Goal: Download file/media

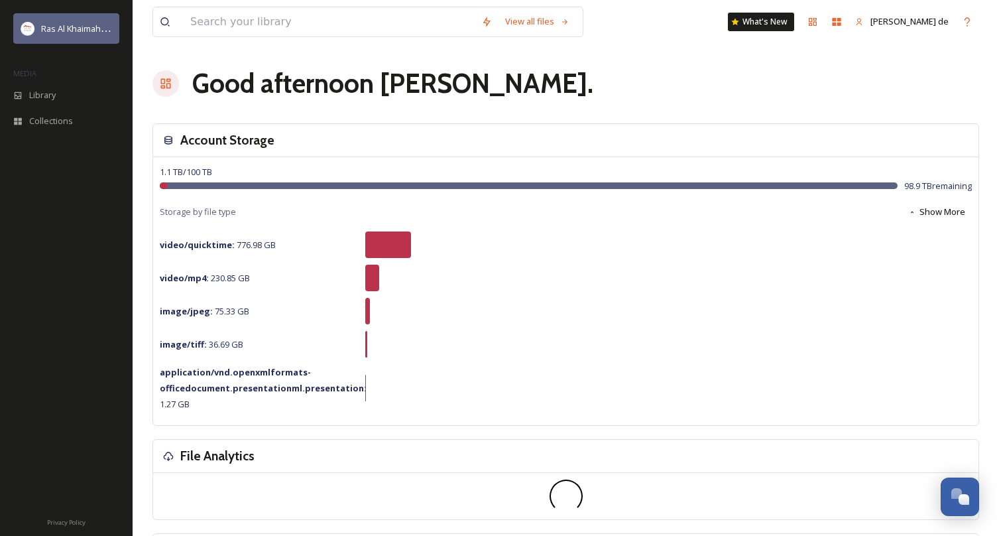
click at [34, 39] on div "Ras Al Khaimah Tourism Development Authority" at bounding box center [66, 28] width 106 height 30
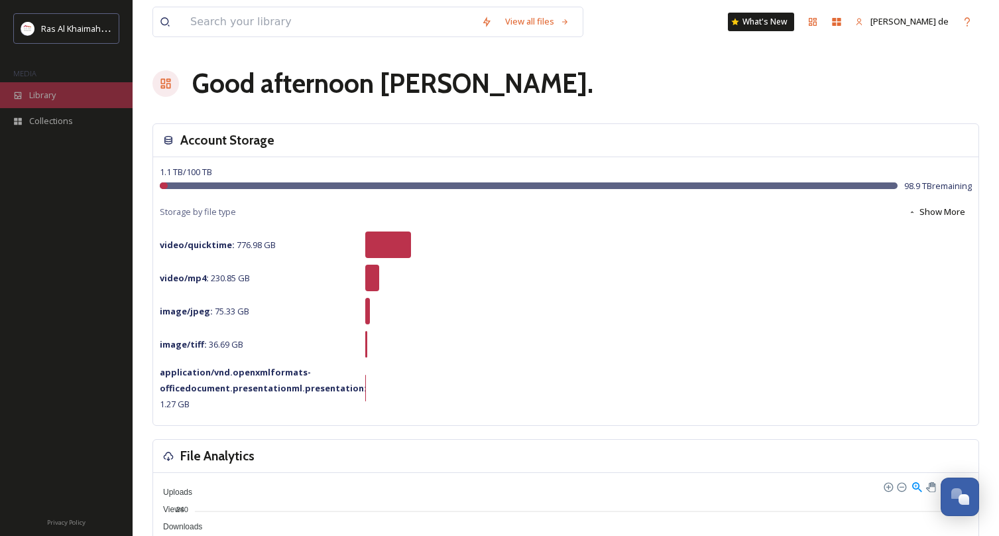
click at [47, 101] on div "Library" at bounding box center [66, 95] width 133 height 26
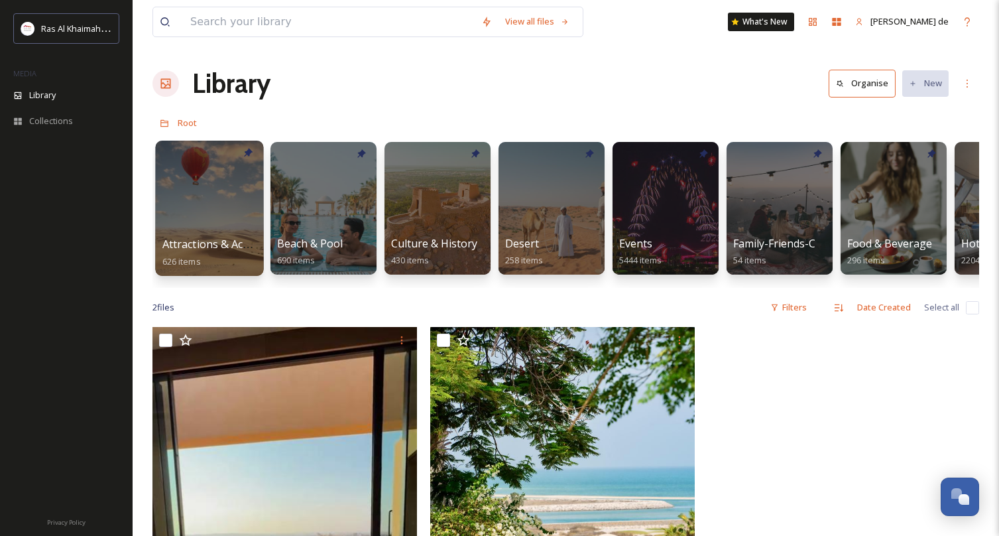
click at [187, 209] on div at bounding box center [209, 208] width 108 height 135
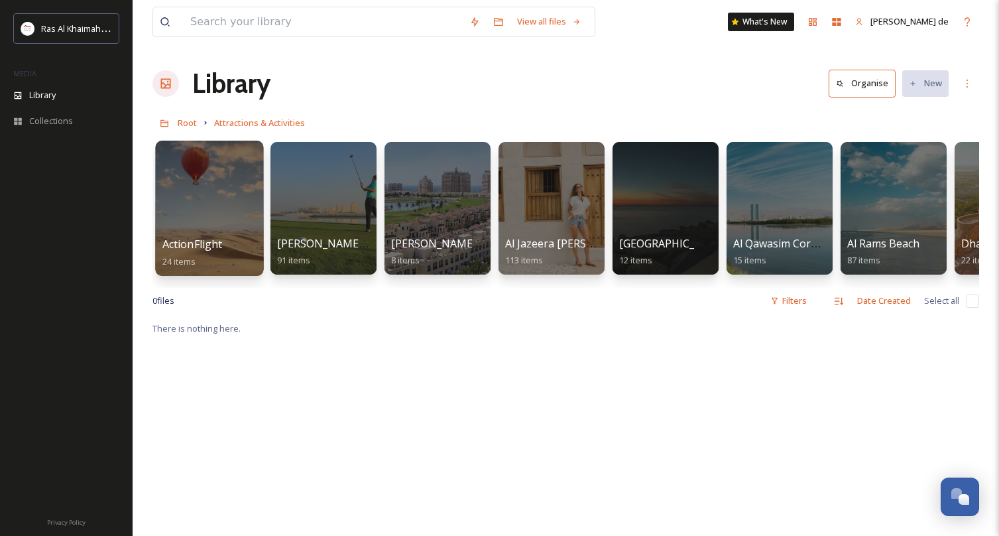
click at [219, 174] on div at bounding box center [209, 208] width 108 height 135
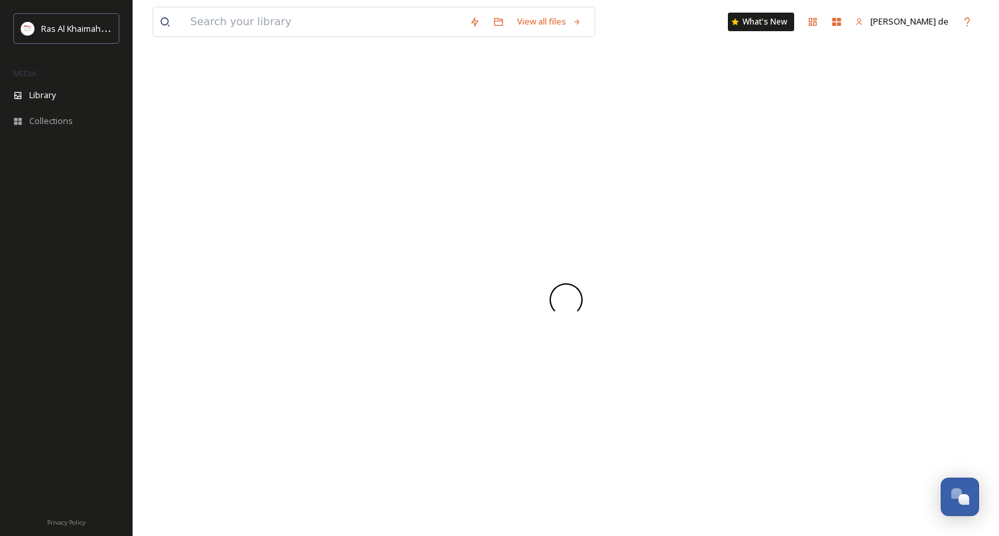
click at [219, 174] on div at bounding box center [565, 300] width 827 height 472
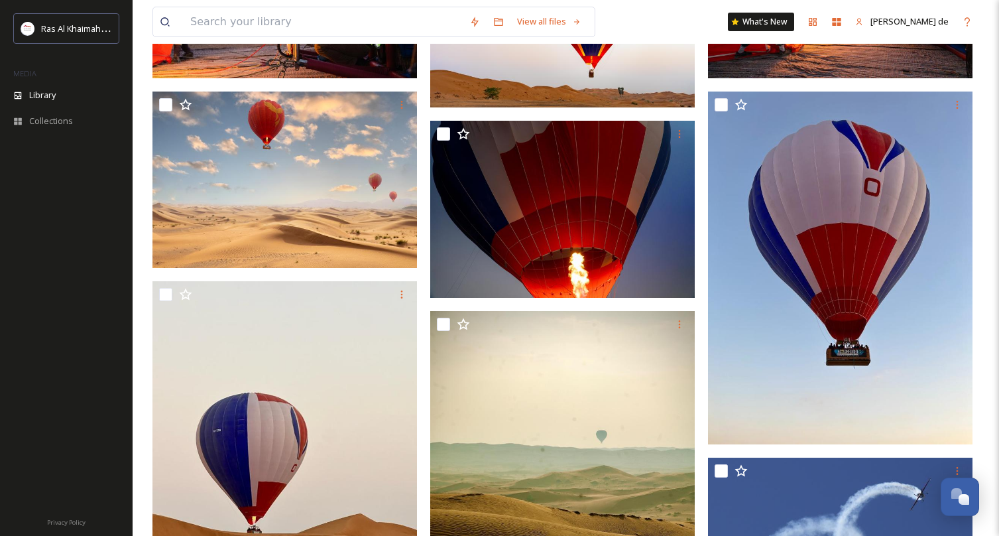
scroll to position [656, 0]
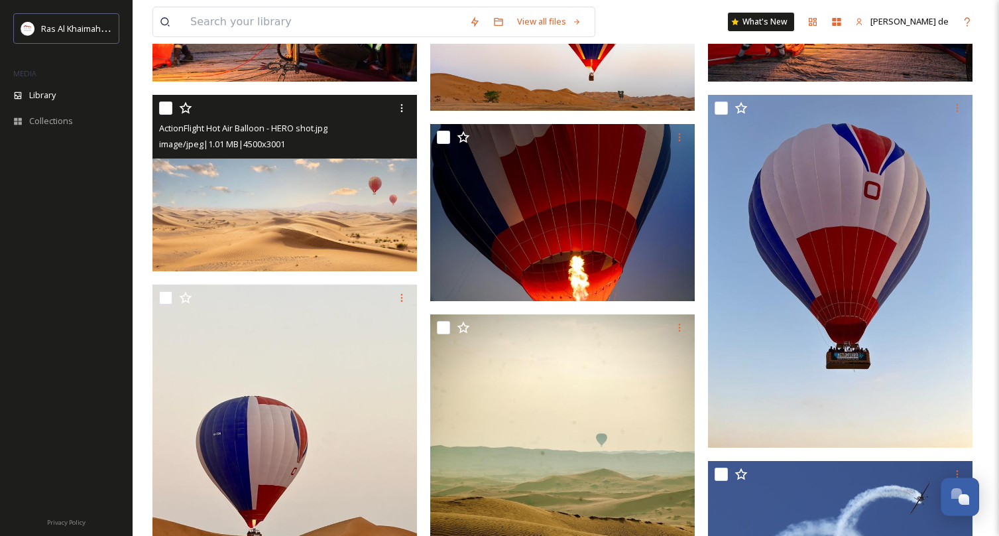
click at [314, 200] on img at bounding box center [284, 183] width 265 height 176
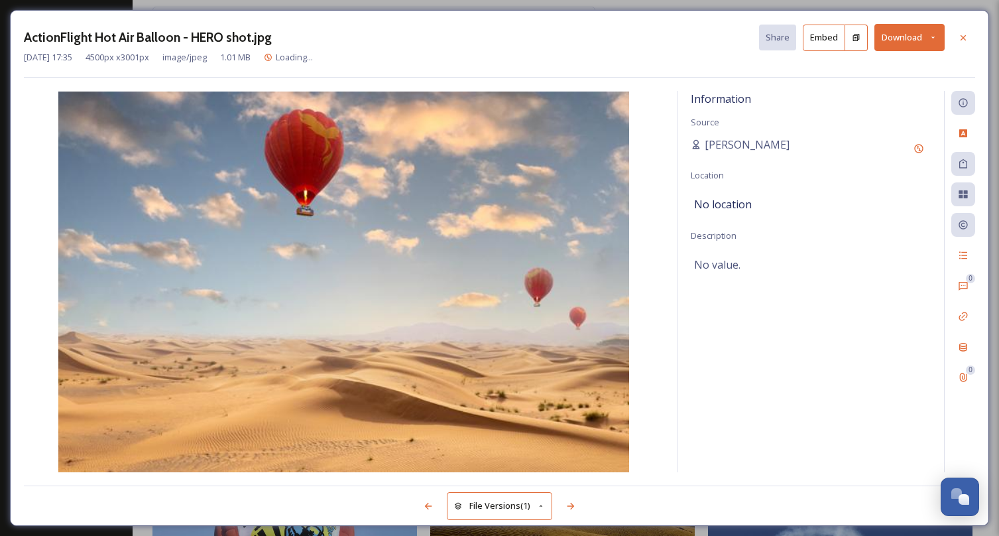
click at [314, 200] on img at bounding box center [344, 281] width 640 height 381
click at [904, 38] on button "Download" at bounding box center [910, 37] width 70 height 27
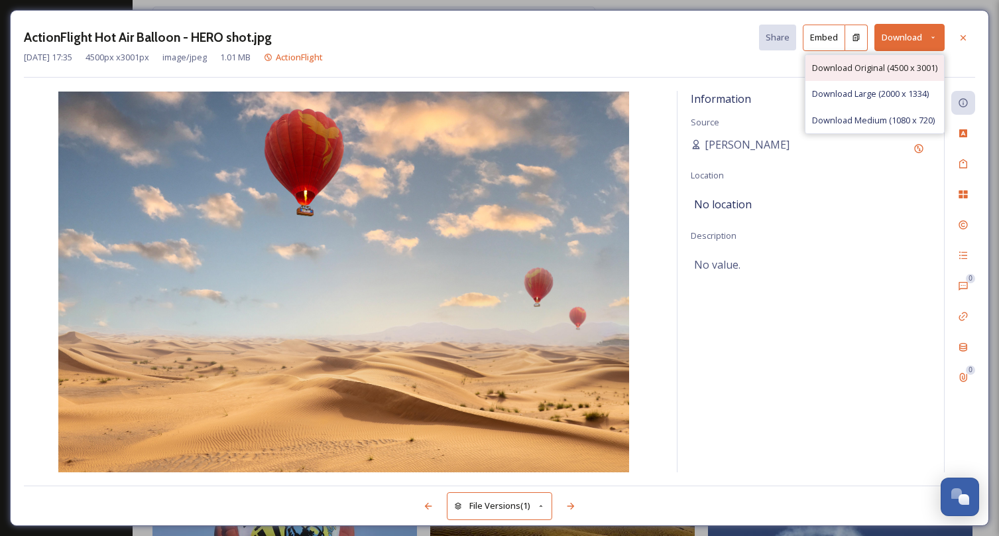
click at [903, 73] on span "Download Original (4500 x 3001)" at bounding box center [874, 68] width 125 height 13
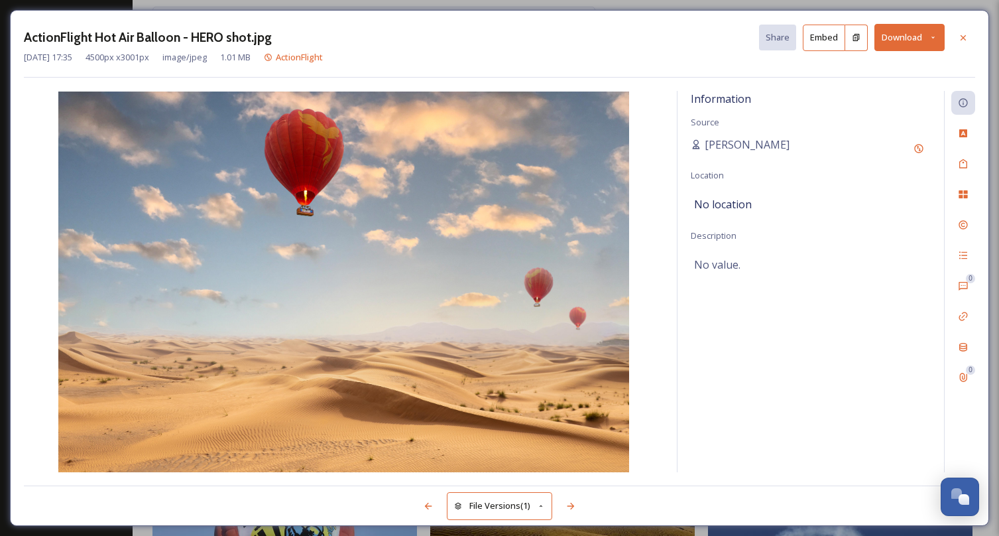
drag, startPoint x: 697, startPoint y: 533, endPoint x: 788, endPoint y: 423, distance: 142.7
click at [788, 423] on div "Information Source [PERSON_NAME] Location No location Description No value." at bounding box center [811, 281] width 267 height 381
click at [958, 43] on div at bounding box center [963, 38] width 24 height 24
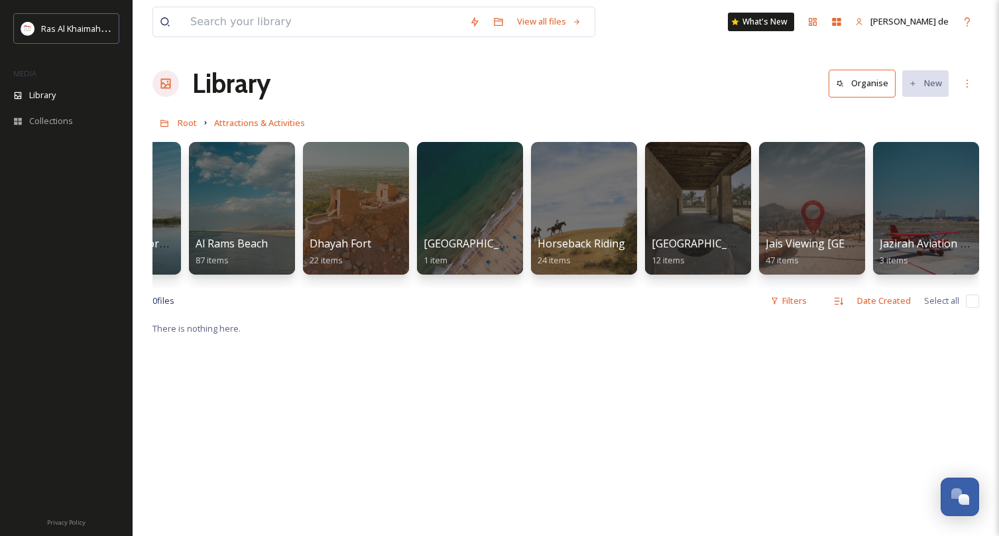
scroll to position [0, 696]
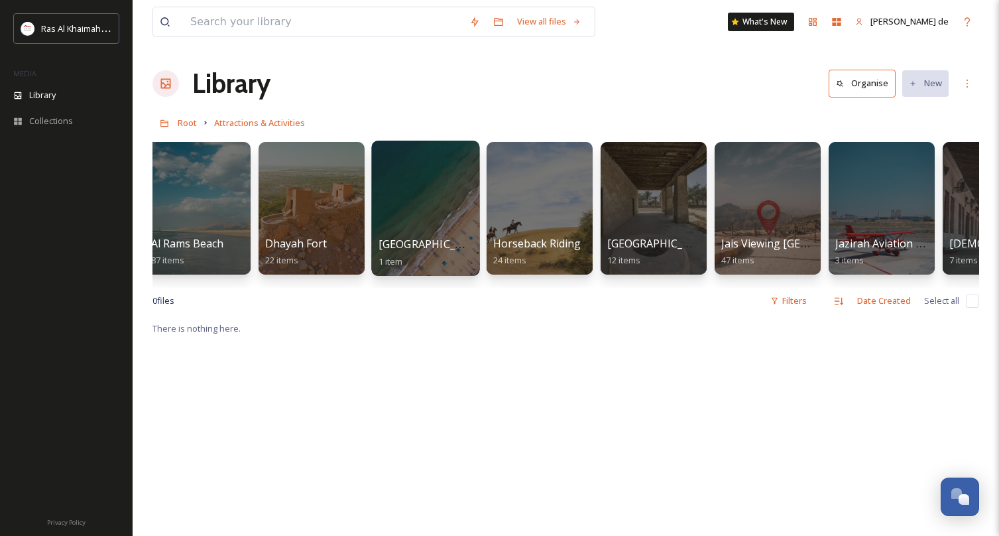
click at [422, 190] on div at bounding box center [425, 208] width 108 height 135
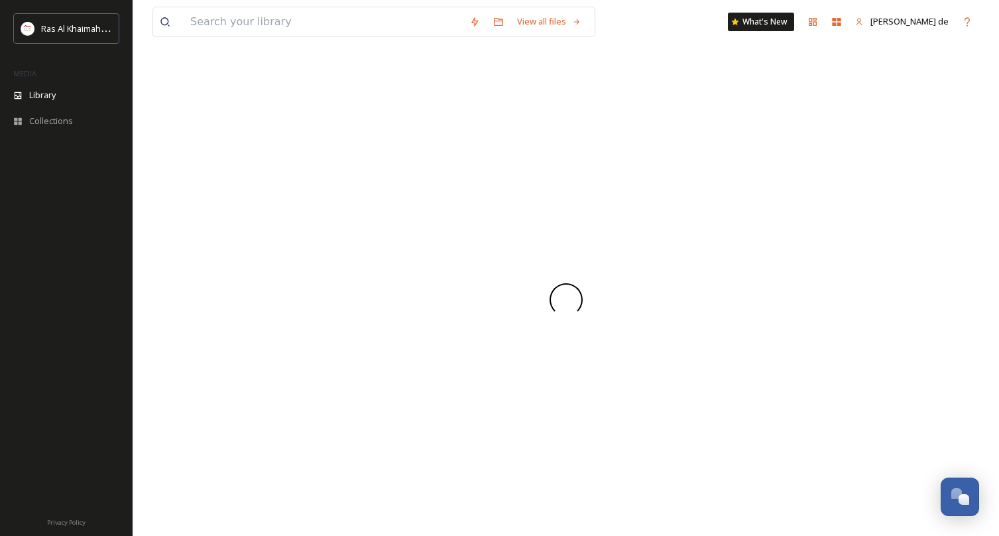
click at [422, 190] on div at bounding box center [565, 300] width 827 height 472
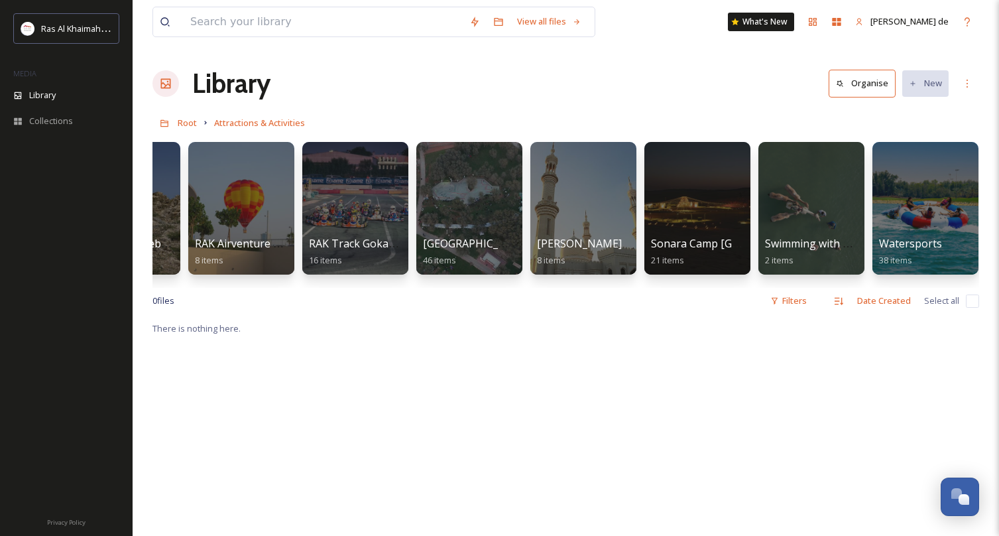
scroll to position [0, 1678]
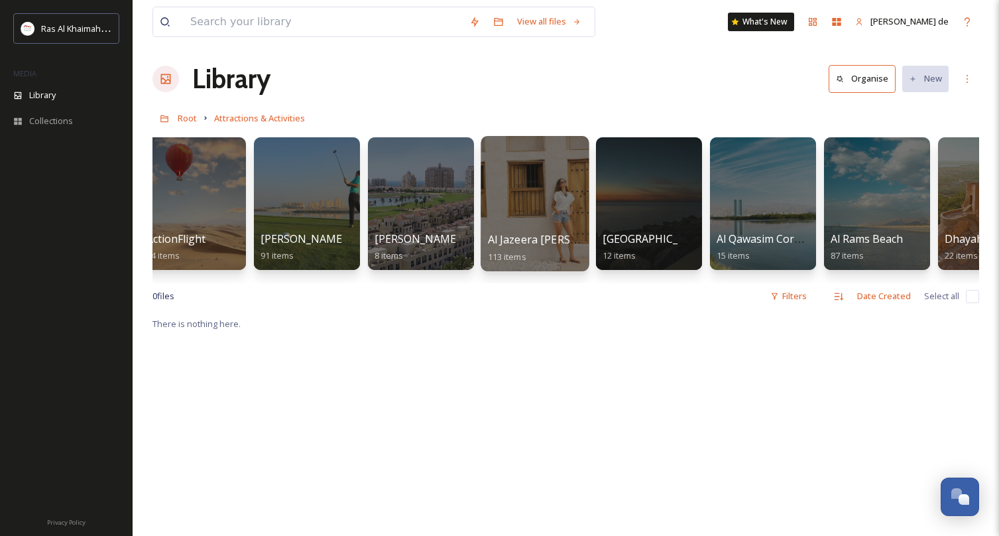
scroll to position [0, 24]
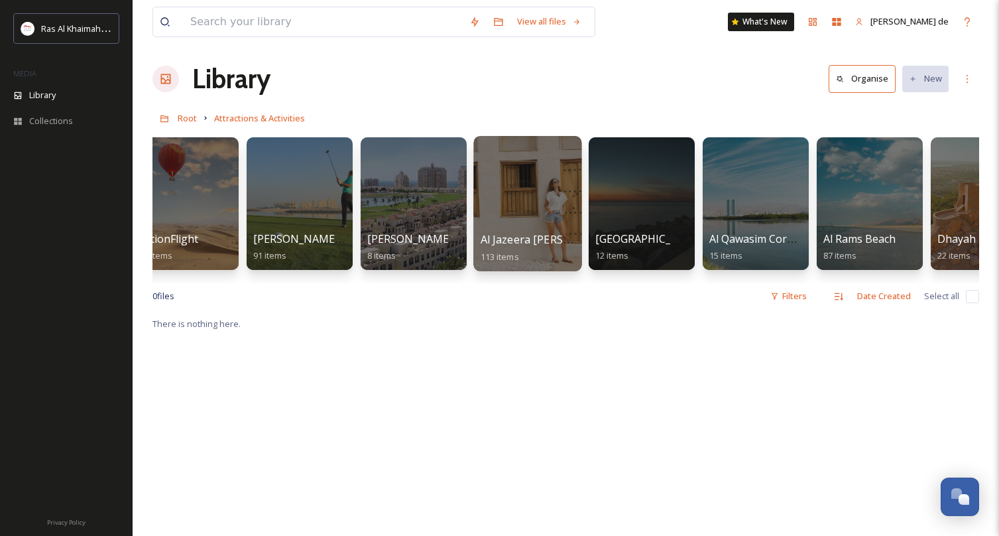
click at [513, 200] on div at bounding box center [527, 203] width 108 height 135
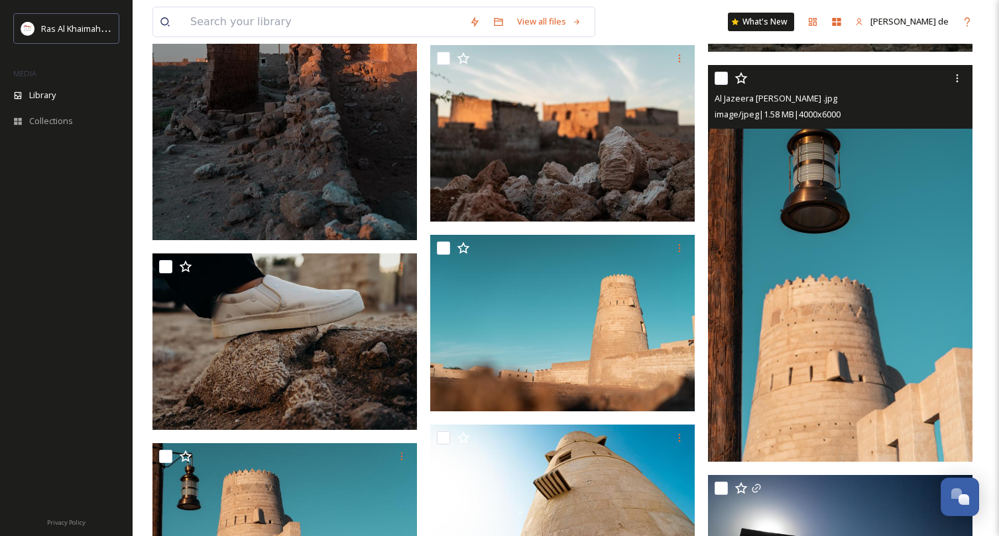
scroll to position [7528, 0]
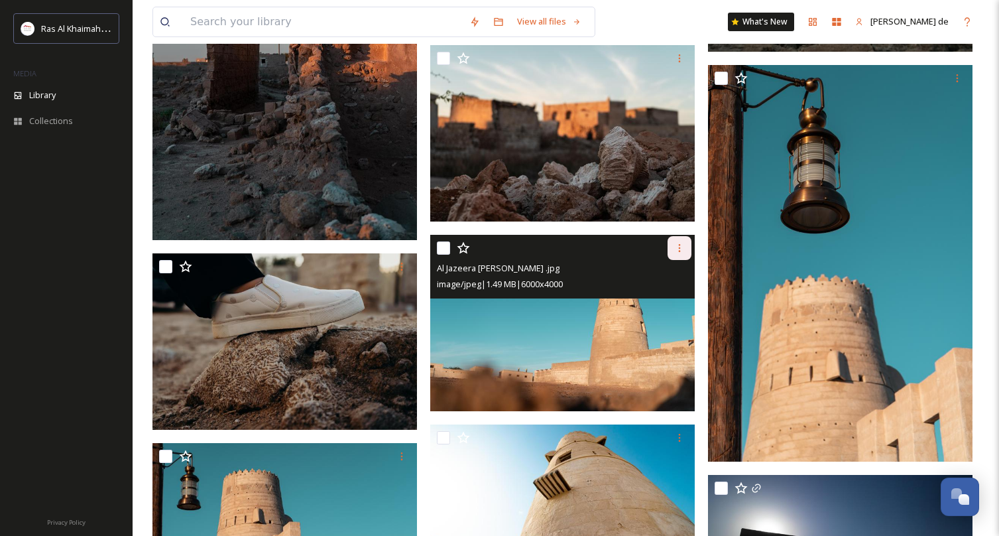
click at [680, 243] on icon at bounding box center [679, 248] width 11 height 11
click at [645, 363] on img at bounding box center [562, 323] width 265 height 176
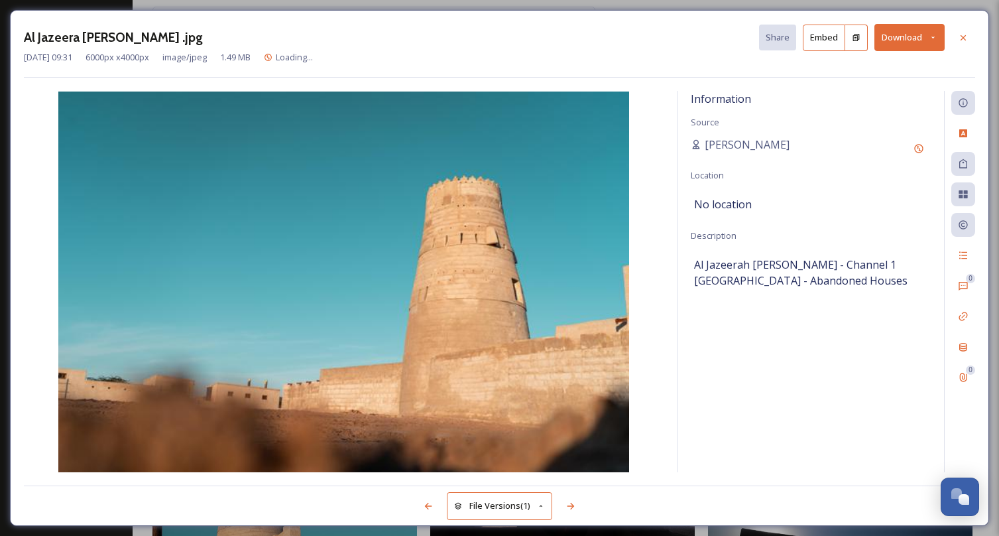
click at [645, 363] on img at bounding box center [344, 281] width 640 height 381
click at [913, 38] on button "Download" at bounding box center [910, 37] width 70 height 27
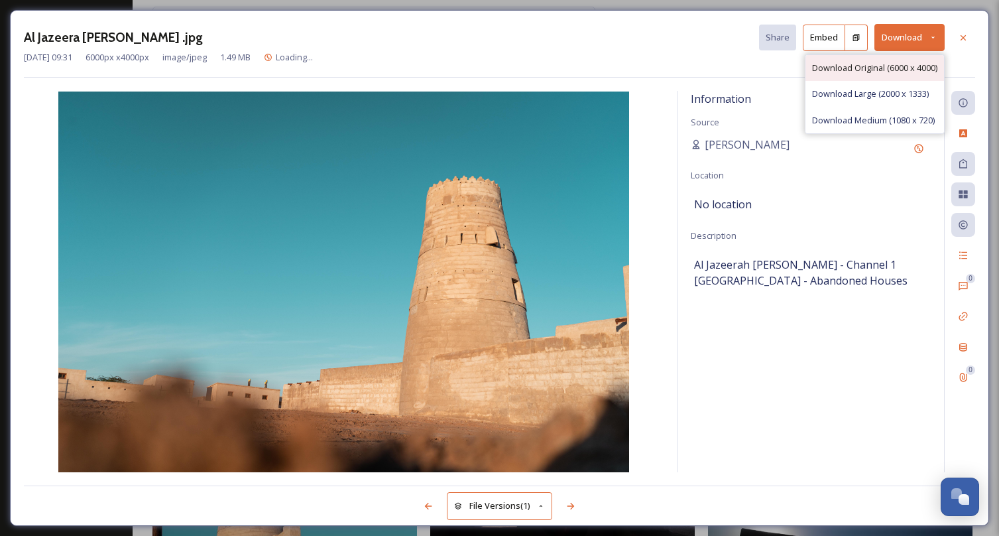
click at [891, 76] on div "Download Original (6000 x 4000)" at bounding box center [875, 68] width 139 height 26
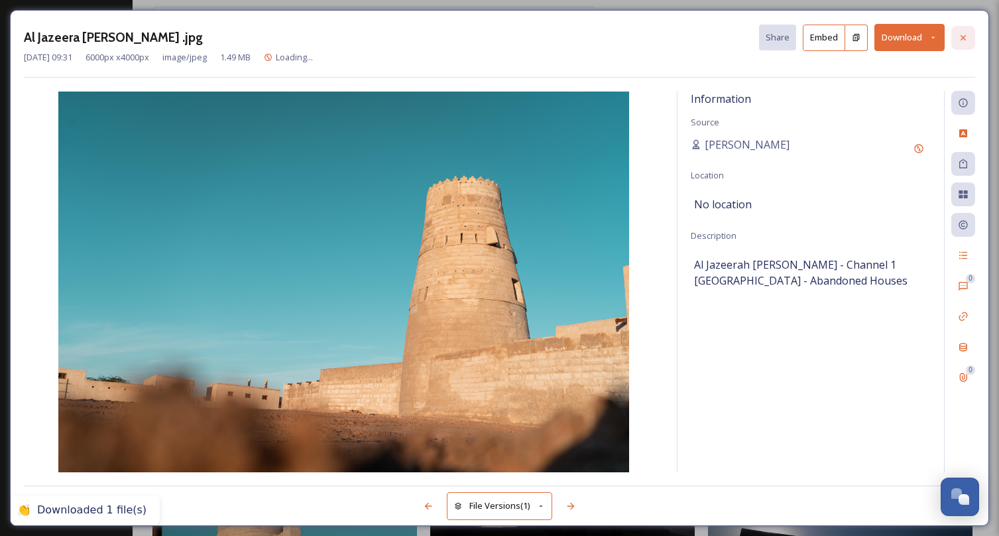
click at [965, 38] on icon at bounding box center [963, 37] width 11 height 11
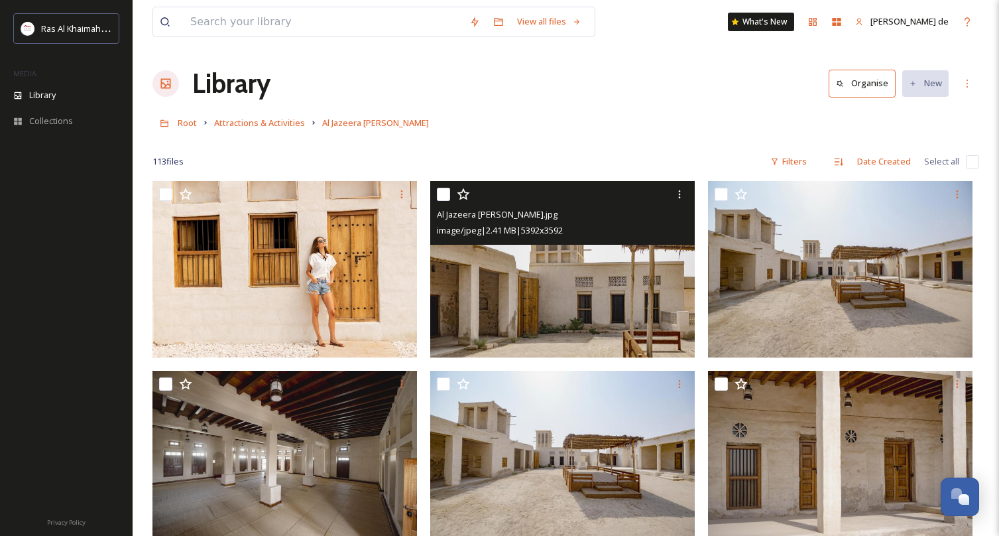
click at [575, 298] on img at bounding box center [562, 269] width 265 height 176
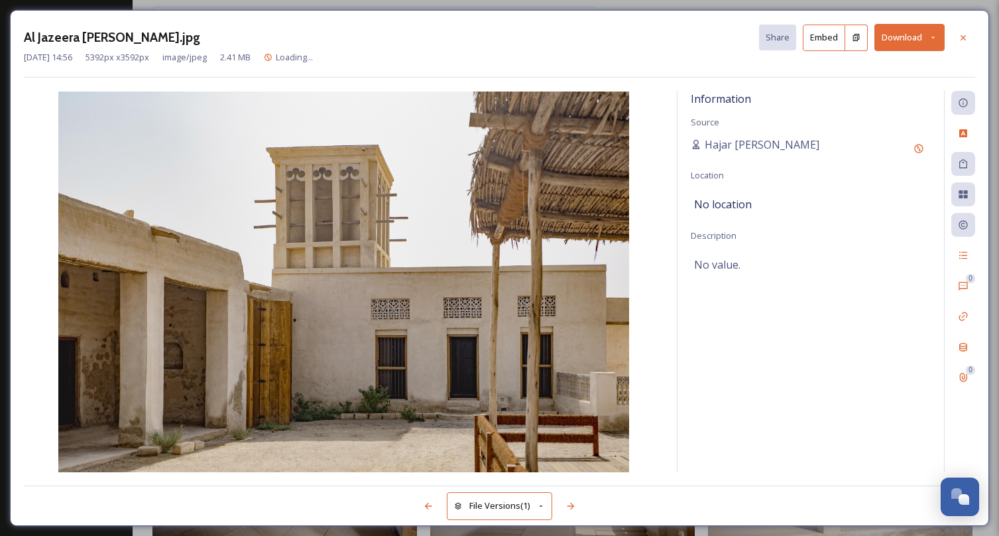
click at [899, 46] on button "Download" at bounding box center [910, 37] width 70 height 27
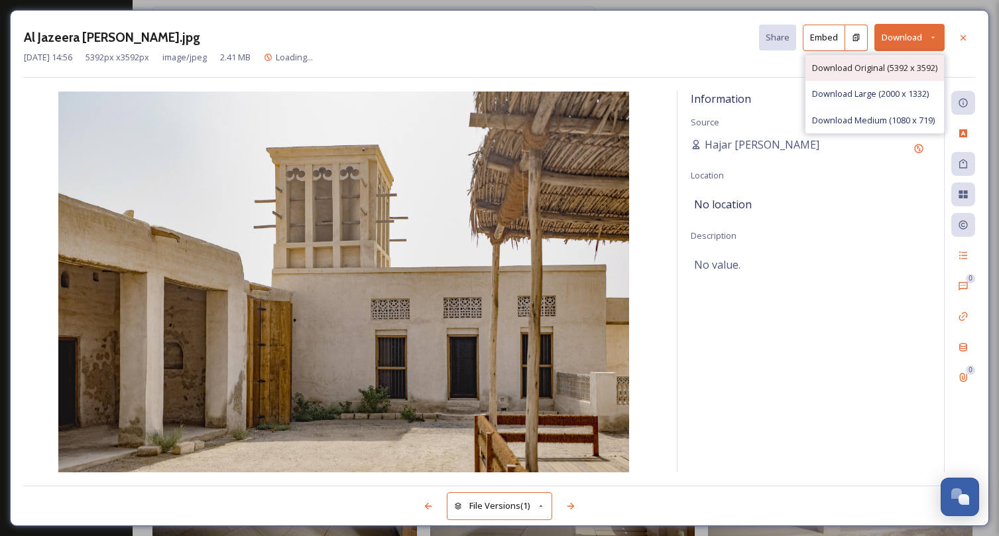
click at [900, 72] on span "Download Original (5392 x 3592)" at bounding box center [874, 68] width 125 height 13
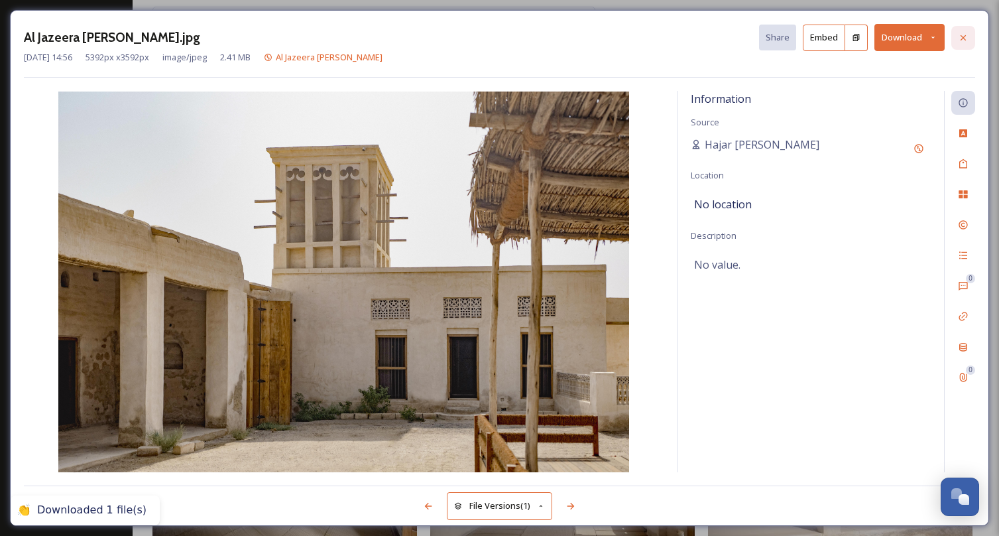
click at [966, 30] on div at bounding box center [963, 38] width 24 height 24
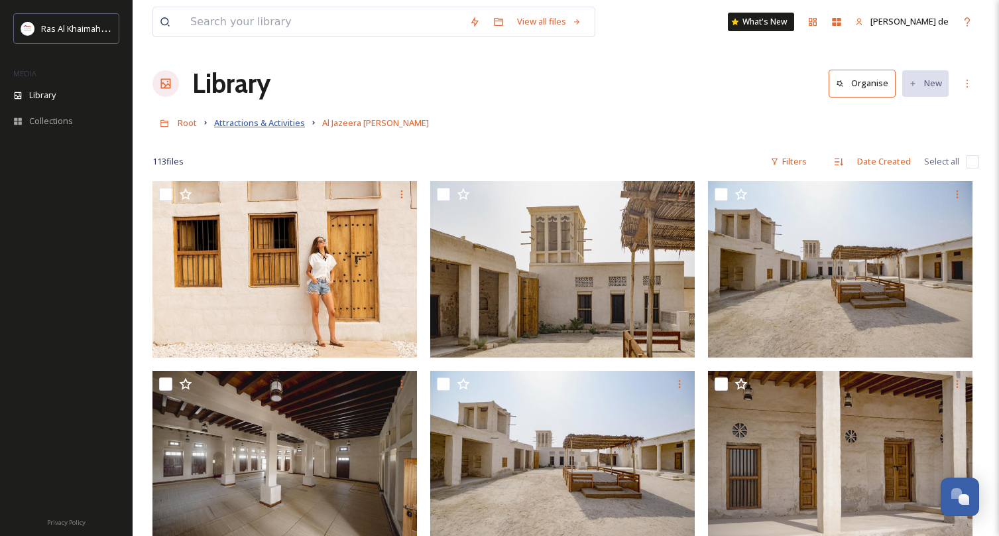
click at [259, 128] on span "Attractions & Activities" at bounding box center [259, 123] width 91 height 12
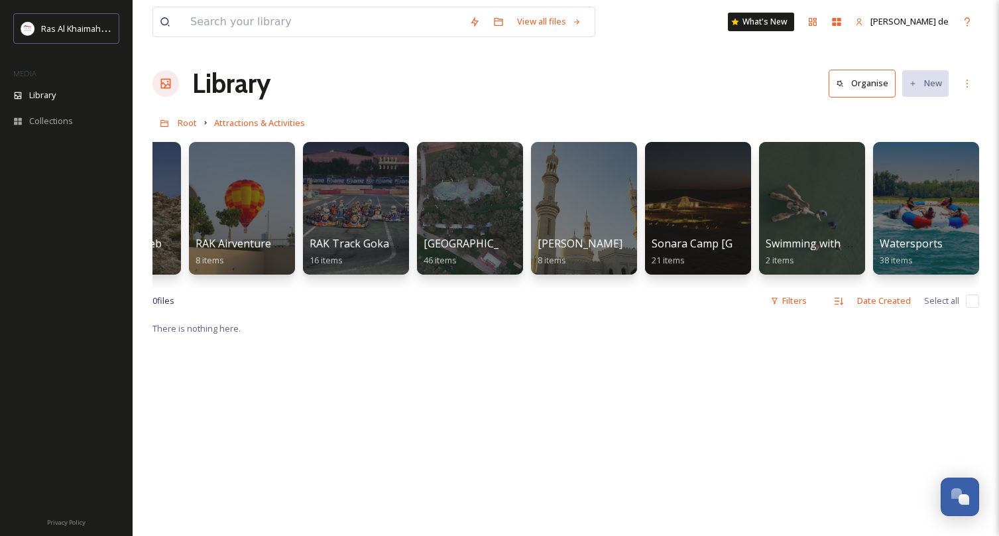
click at [691, 32] on div "View all files What's New [PERSON_NAME] de" at bounding box center [565, 22] width 827 height 44
click at [488, 233] on div at bounding box center [470, 208] width 108 height 135
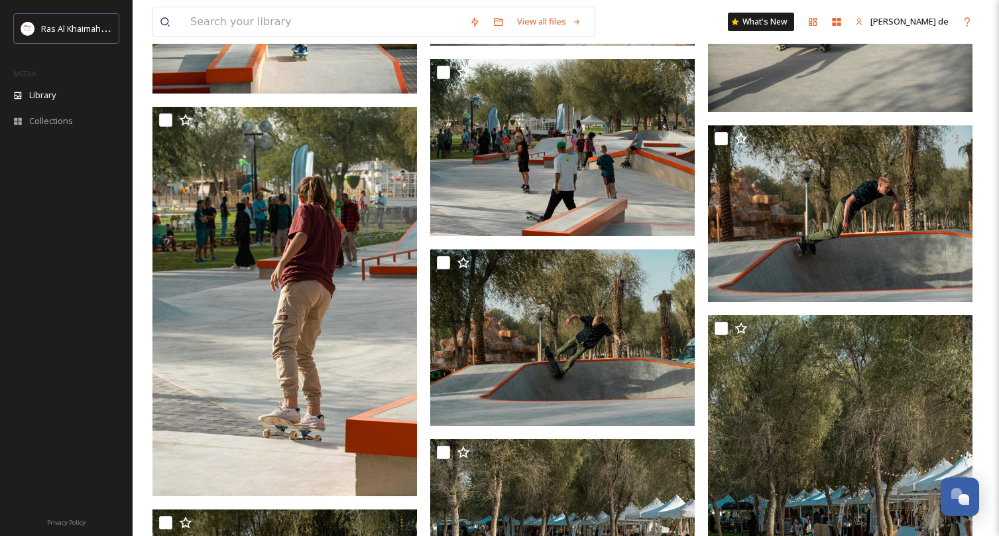
scroll to position [540, 0]
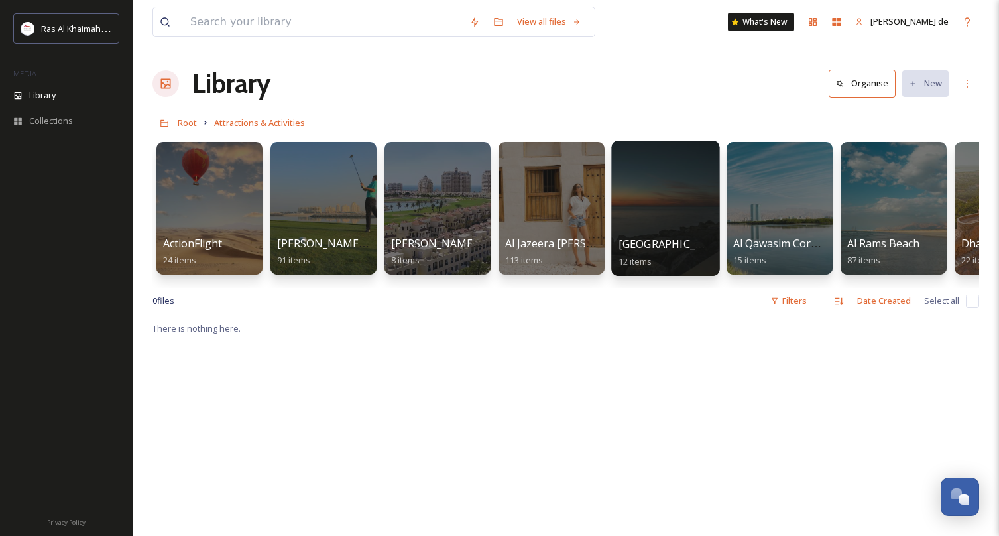
click at [684, 221] on div at bounding box center [665, 208] width 108 height 135
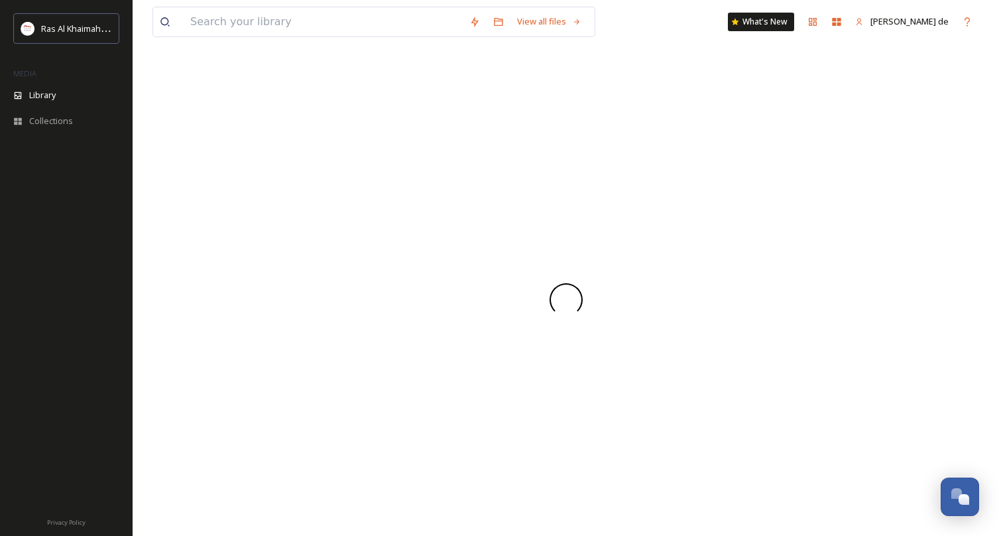
click at [684, 221] on div at bounding box center [565, 300] width 827 height 472
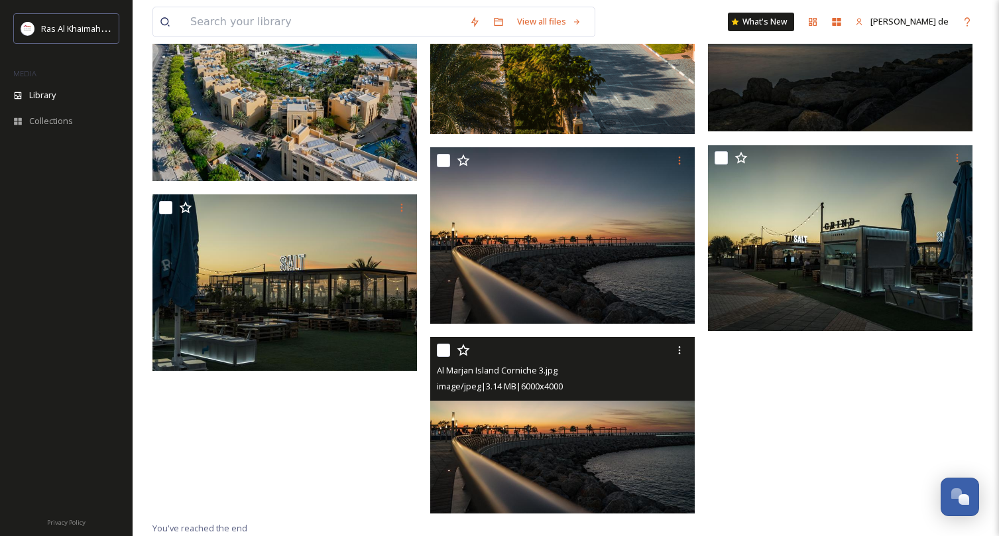
scroll to position [577, 0]
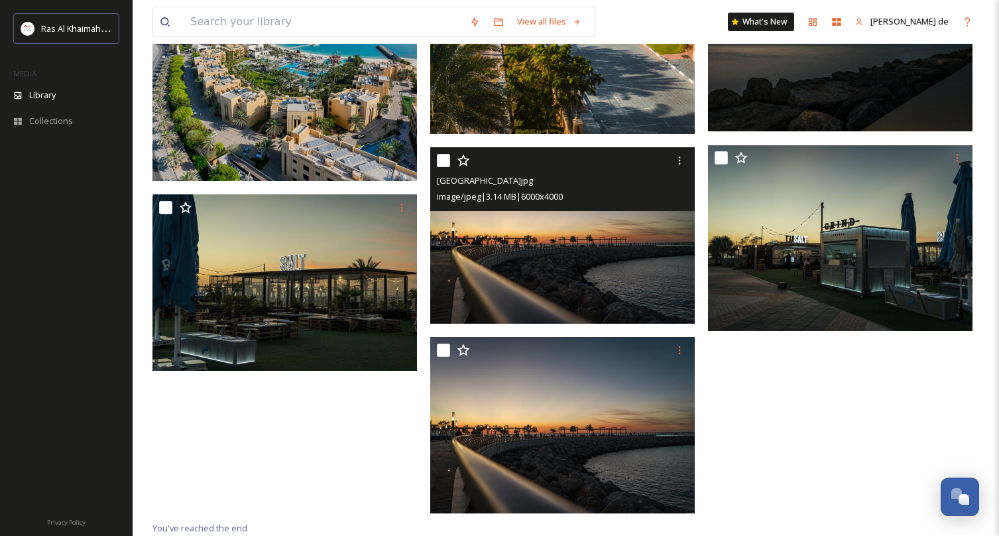
click at [609, 251] on img at bounding box center [562, 235] width 265 height 176
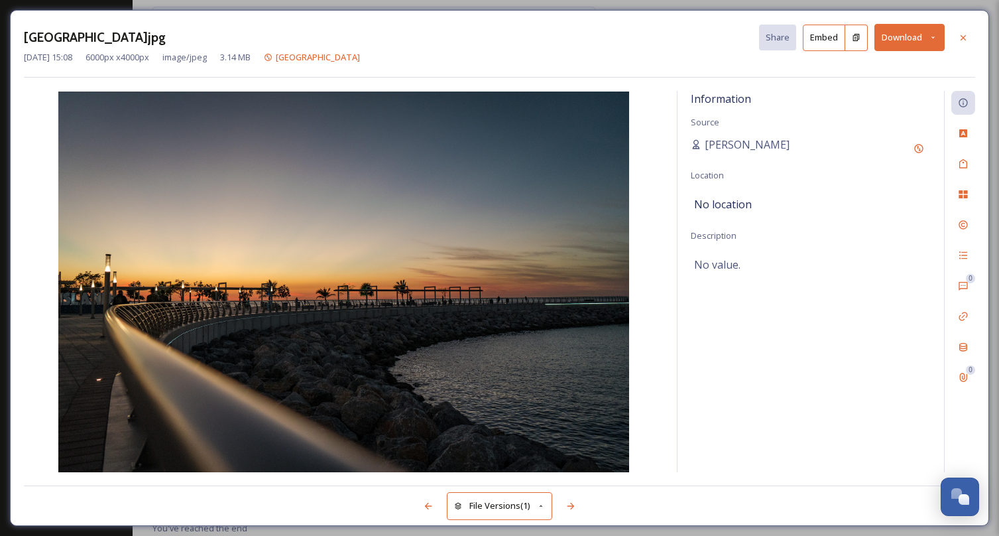
click at [122, 3] on div "Marjan Island.jpg Share Embed Download [DATE] 15:08 6000 px x 4000 px image/jpe…" at bounding box center [499, 268] width 999 height 536
click at [969, 36] on div at bounding box center [963, 38] width 24 height 24
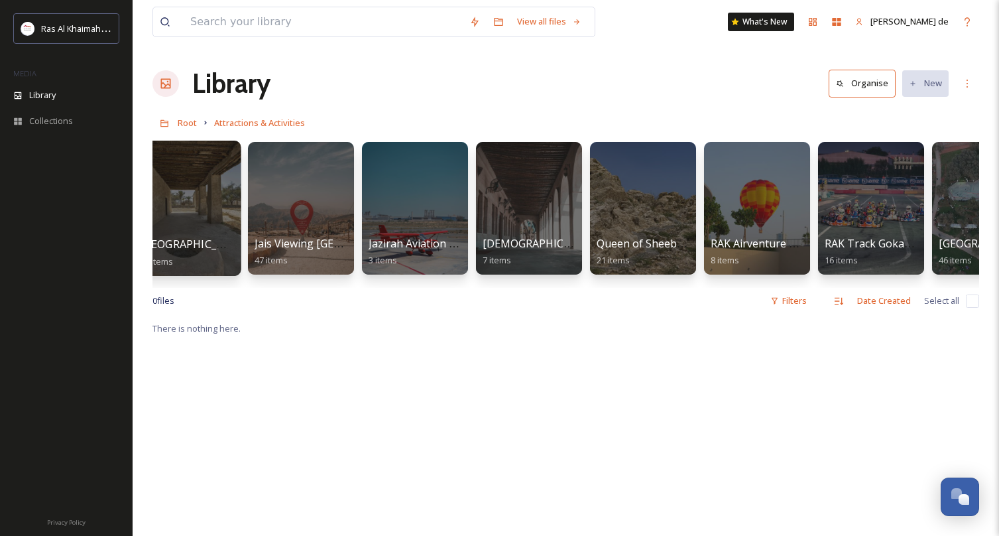
scroll to position [0, 1242]
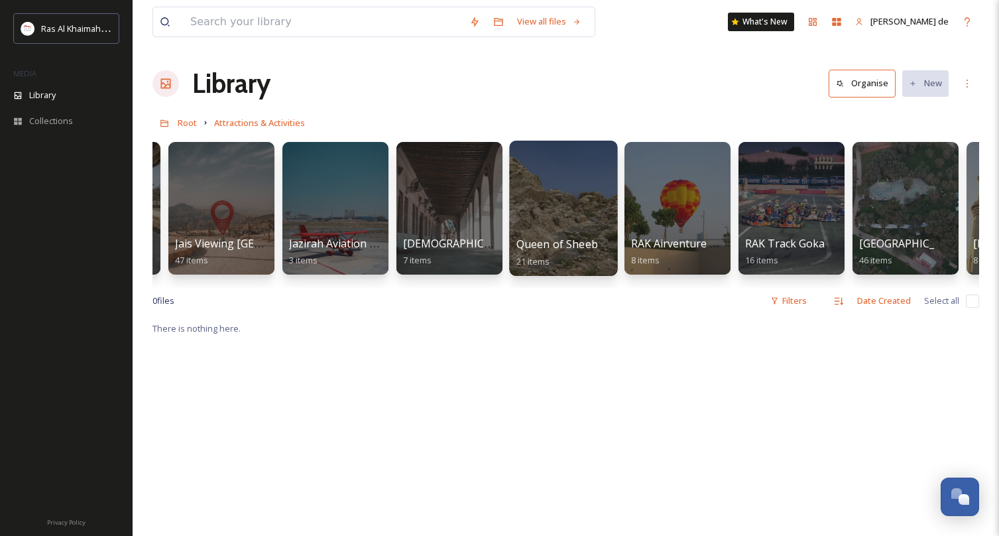
click at [559, 230] on div at bounding box center [563, 208] width 108 height 135
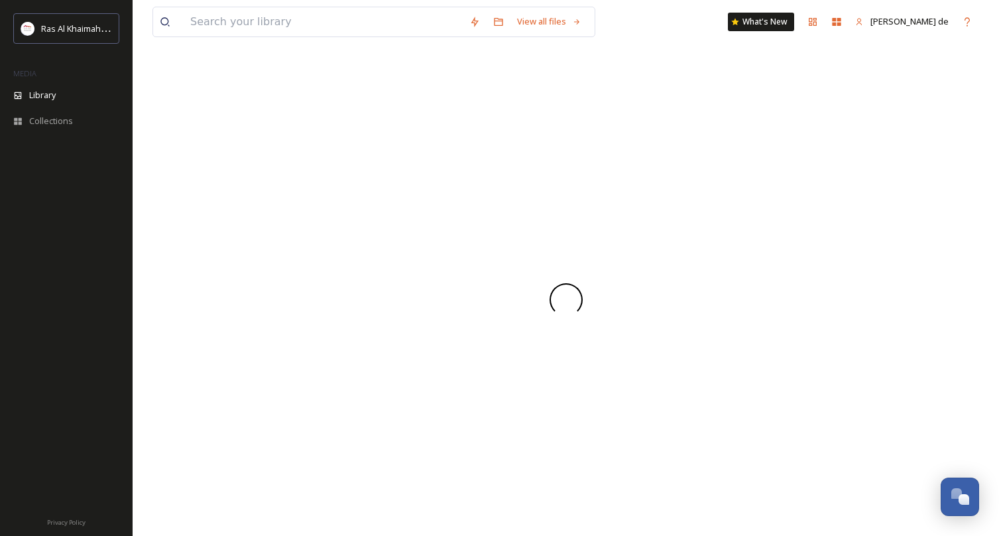
click at [559, 230] on div at bounding box center [565, 300] width 827 height 472
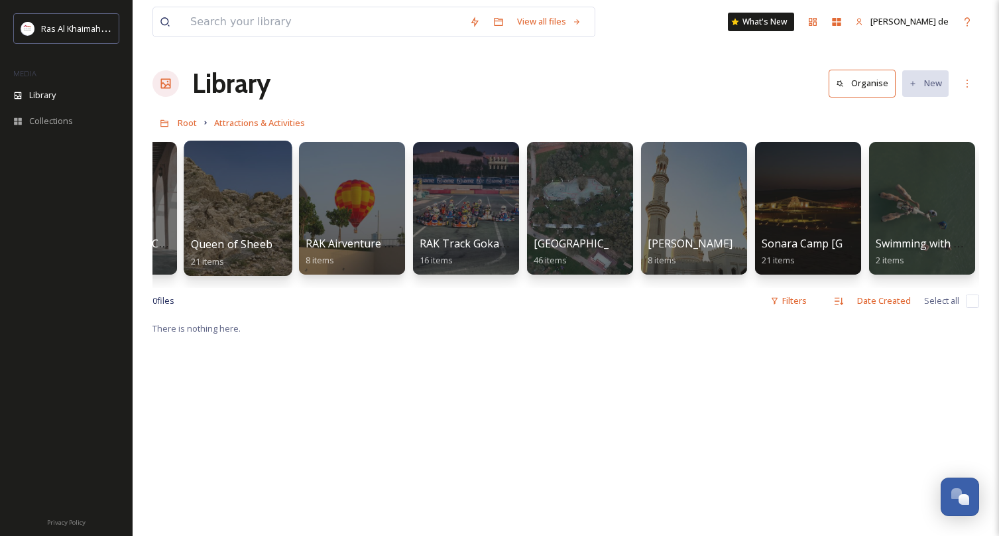
scroll to position [0, 1678]
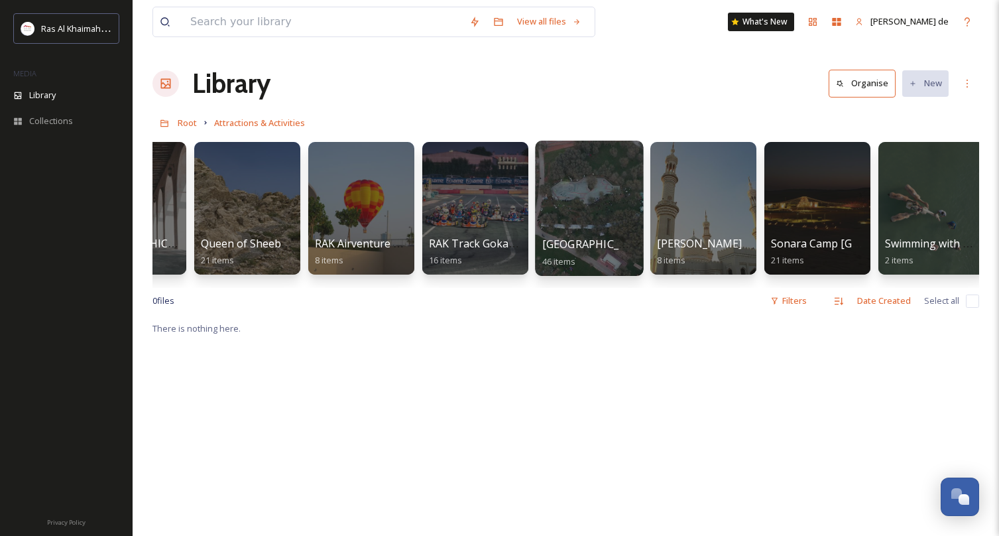
scroll to position [0, 1560]
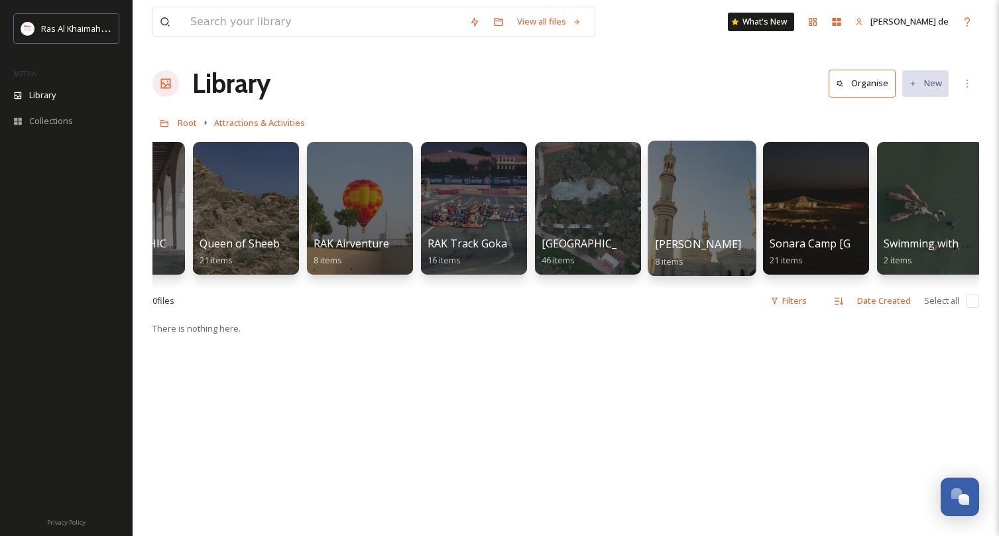
click at [687, 215] on div at bounding box center [702, 208] width 108 height 135
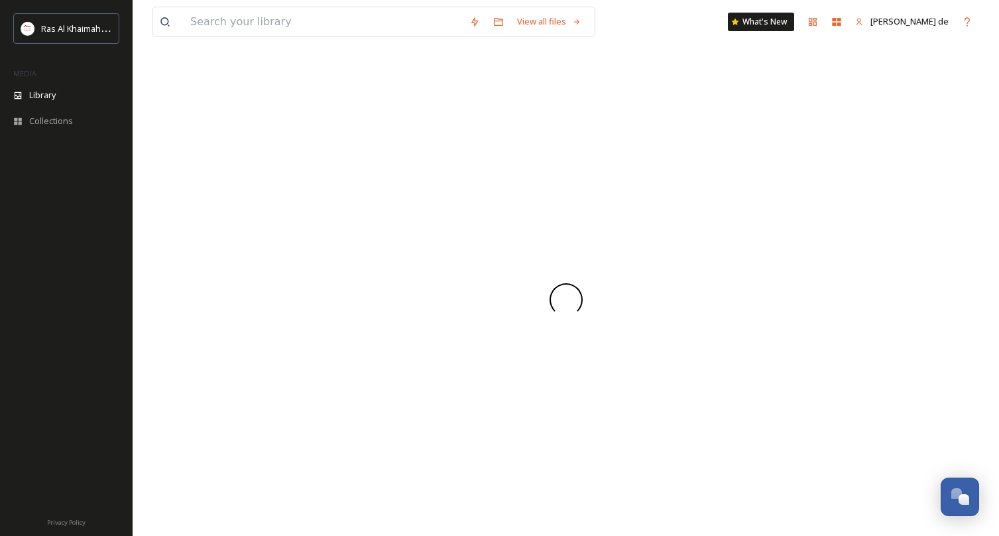
click at [687, 215] on div at bounding box center [565, 300] width 827 height 472
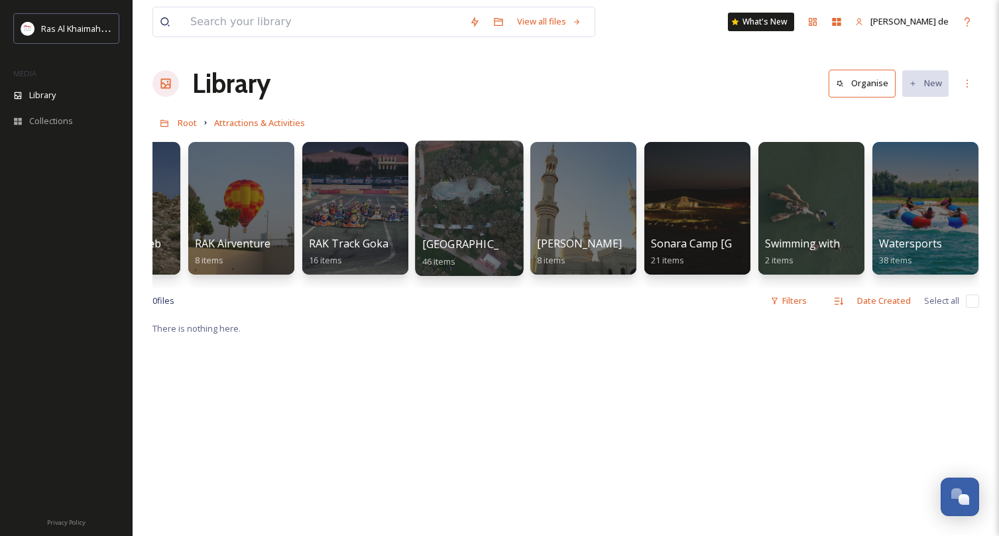
scroll to position [0, 1678]
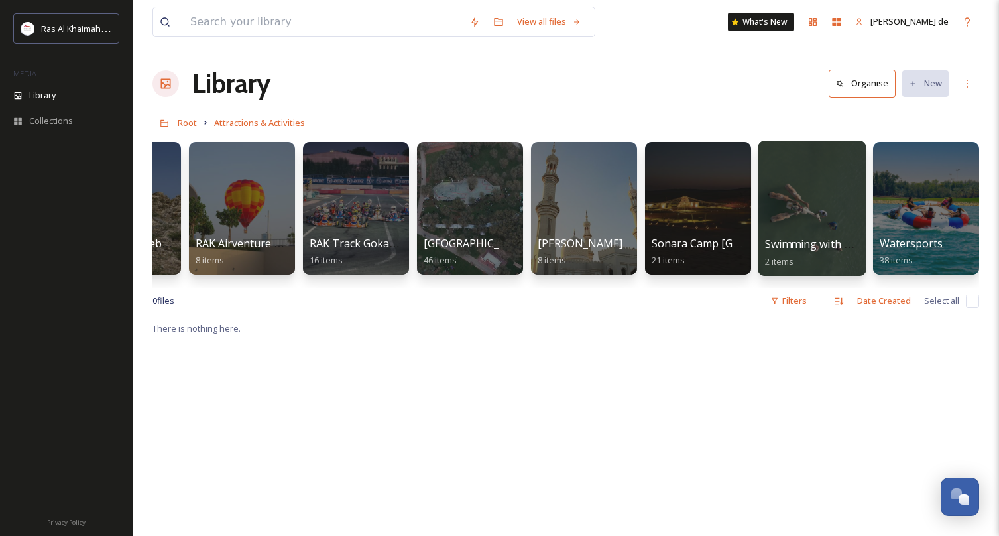
click at [837, 209] on div at bounding box center [812, 208] width 108 height 135
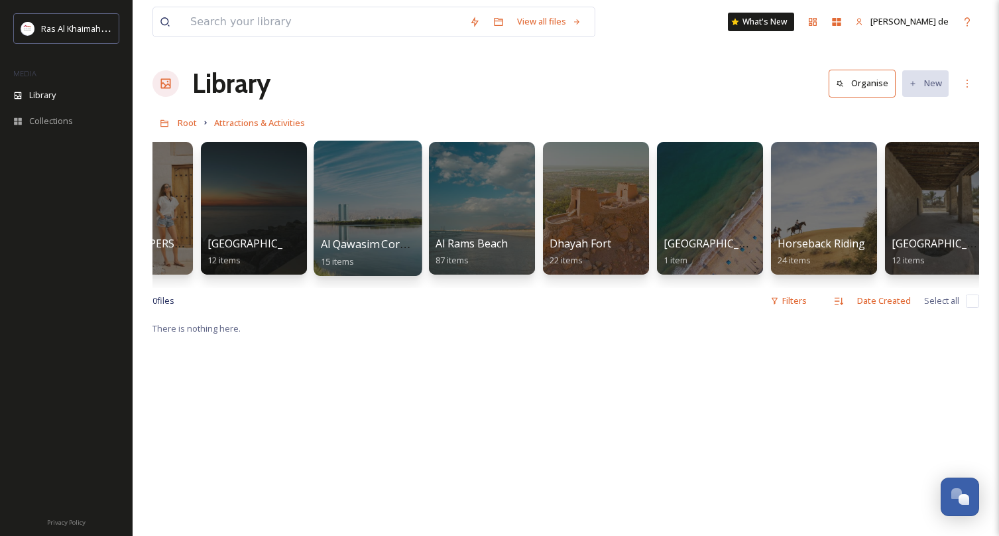
scroll to position [2, 0]
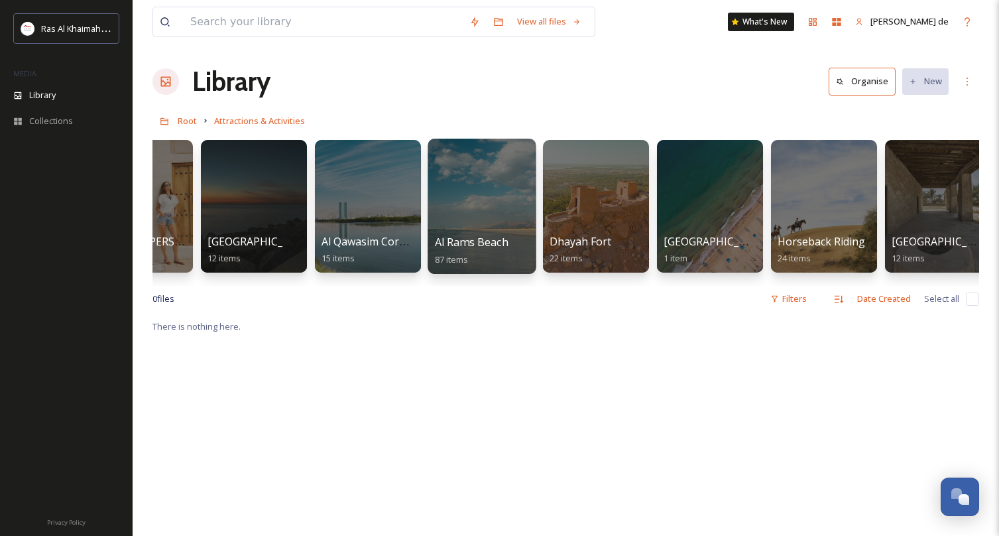
click at [483, 202] on div at bounding box center [482, 206] width 108 height 135
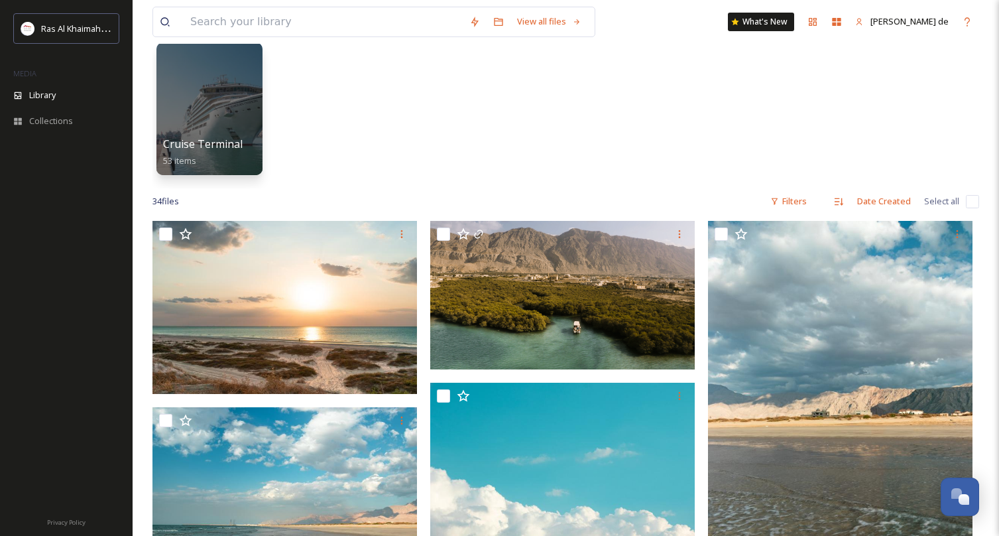
scroll to position [143, 0]
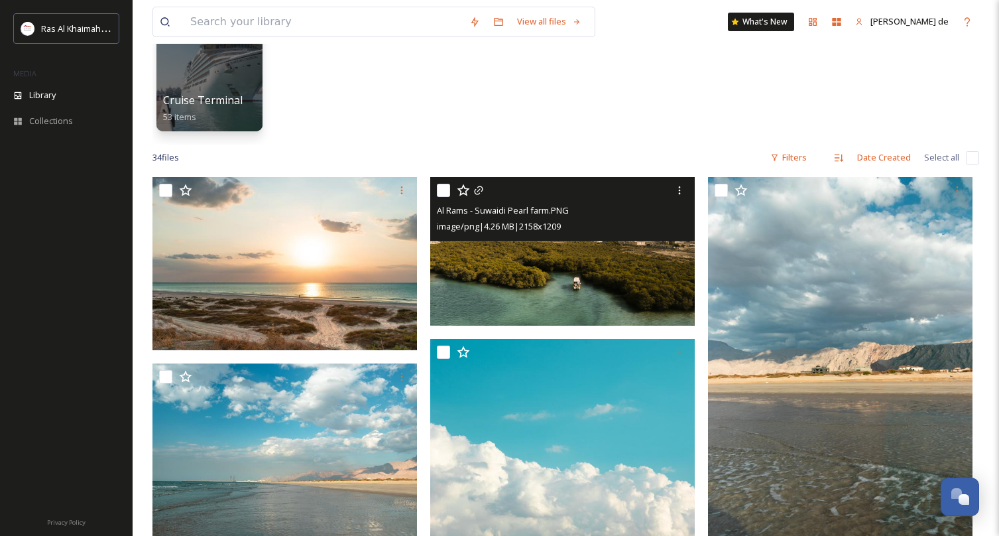
click at [572, 275] on img at bounding box center [562, 251] width 265 height 148
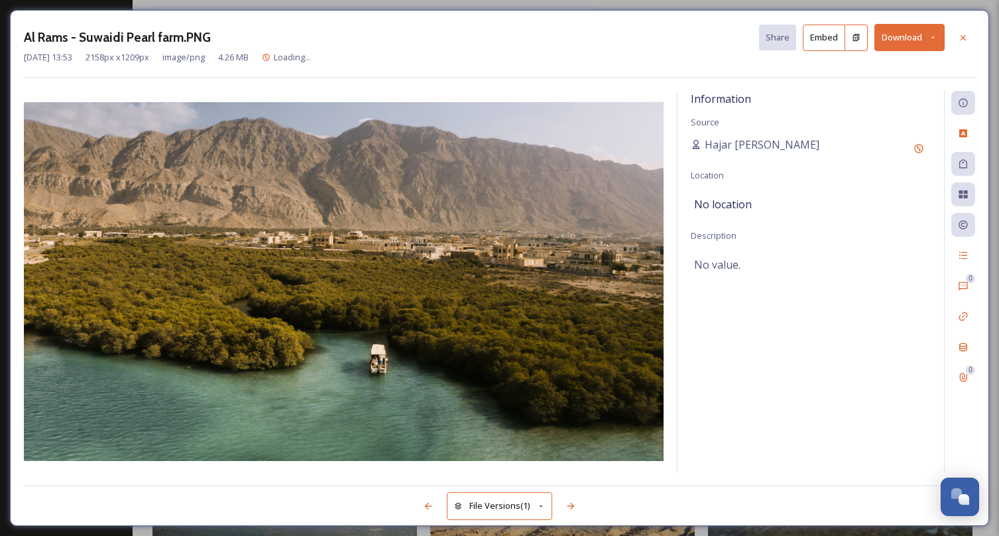
click at [921, 34] on button "Download" at bounding box center [910, 37] width 70 height 27
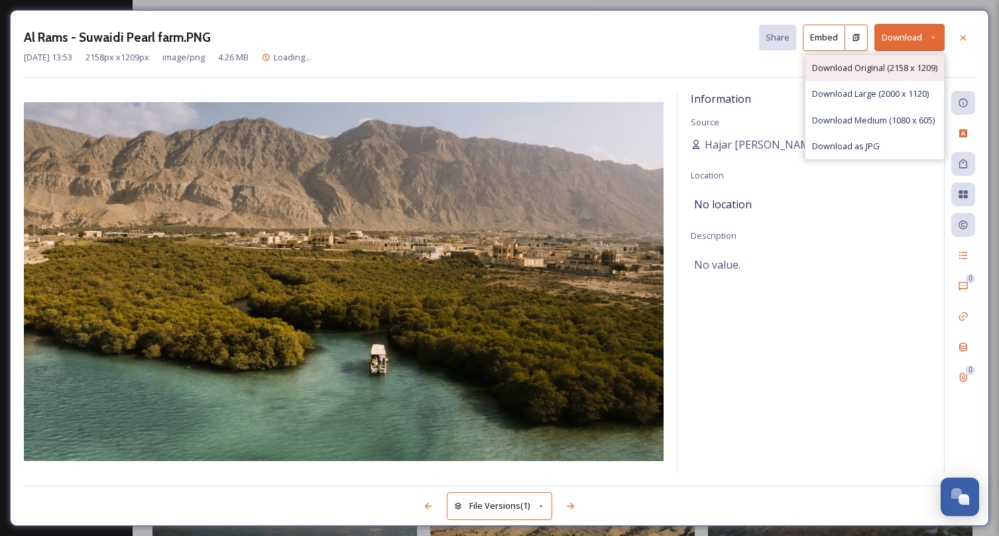
click at [882, 66] on span "Download Original (2158 x 1209)" at bounding box center [874, 68] width 125 height 13
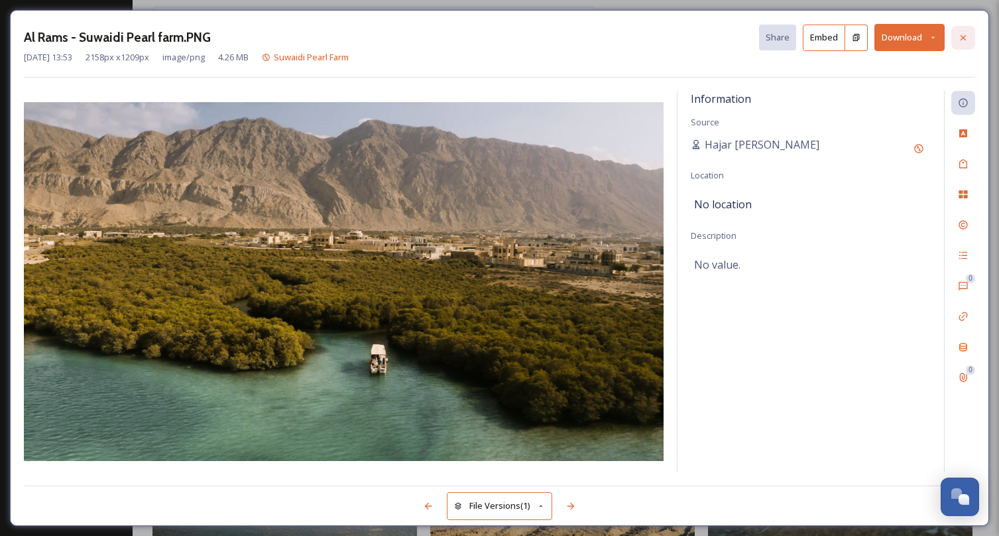
click at [965, 40] on icon at bounding box center [963, 37] width 11 height 11
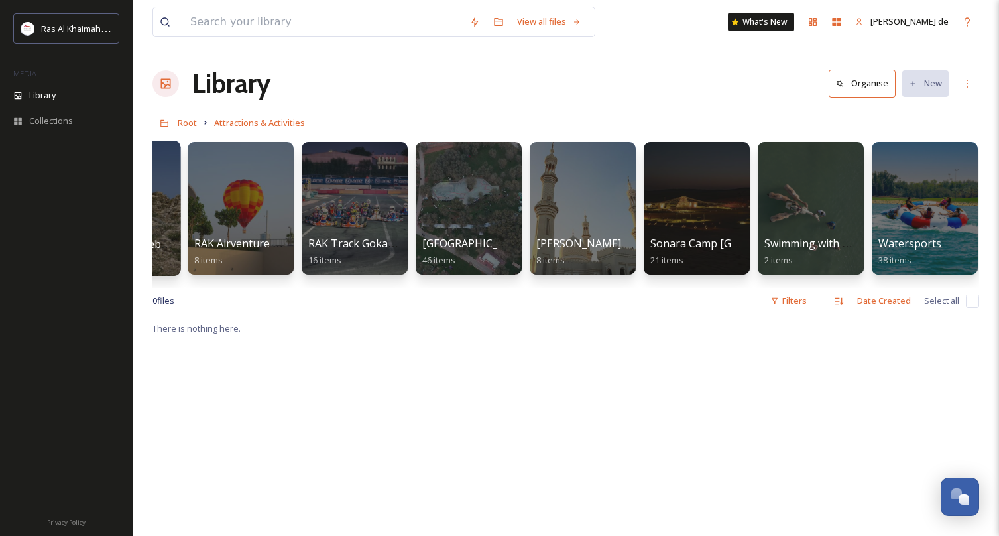
scroll to position [0, 1678]
